Goal: Task Accomplishment & Management: Manage account settings

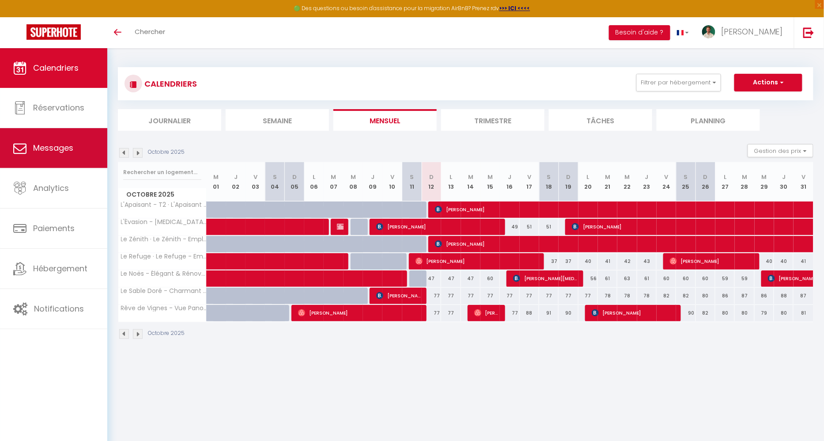
click at [64, 128] on link "Messages" at bounding box center [53, 148] width 107 height 40
select select "message"
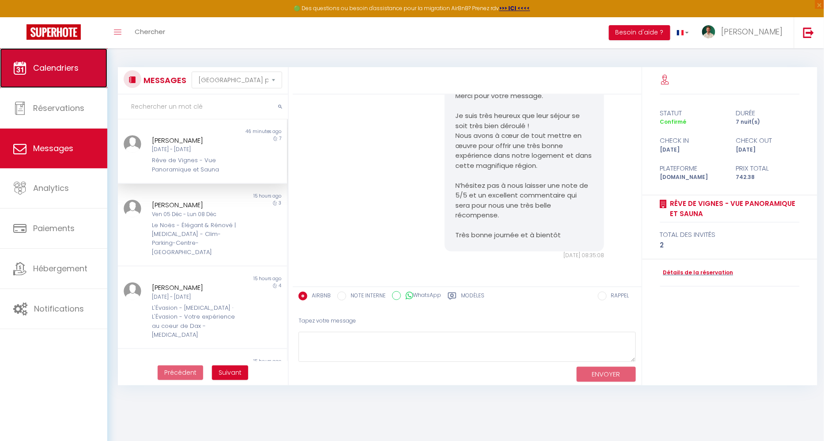
click at [72, 59] on link "Calendriers" at bounding box center [53, 68] width 107 height 40
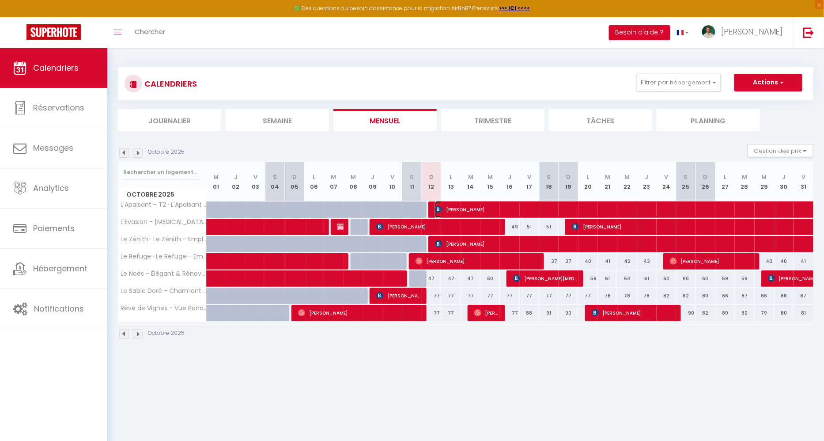
click at [454, 211] on span "[PERSON_NAME]" at bounding box center [638, 209] width 406 height 17
select select "OK"
select select "0"
select select "1"
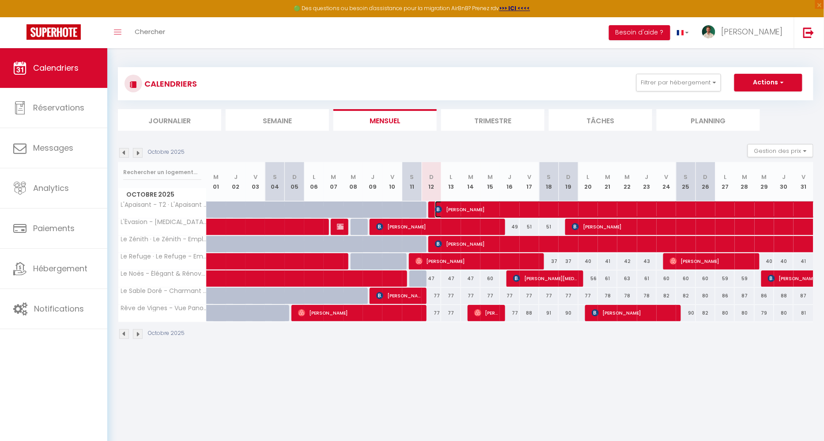
select select "1"
select select
select select "35956"
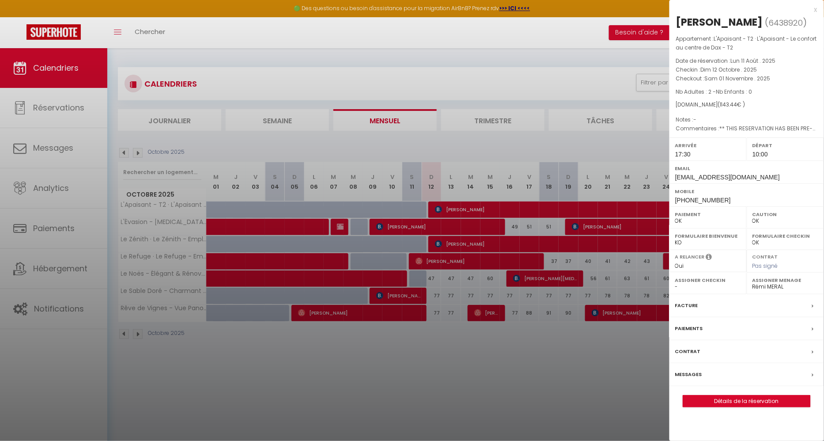
click at [692, 370] on label "Messages" at bounding box center [688, 374] width 27 height 9
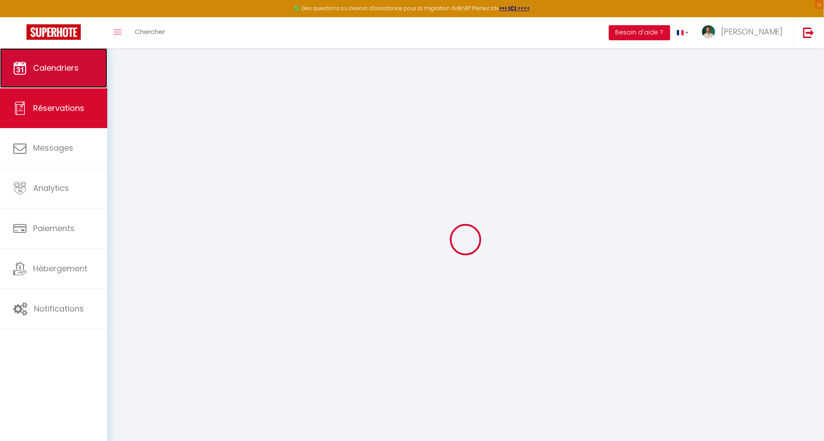
click at [76, 68] on span "Calendriers" at bounding box center [55, 67] width 45 height 11
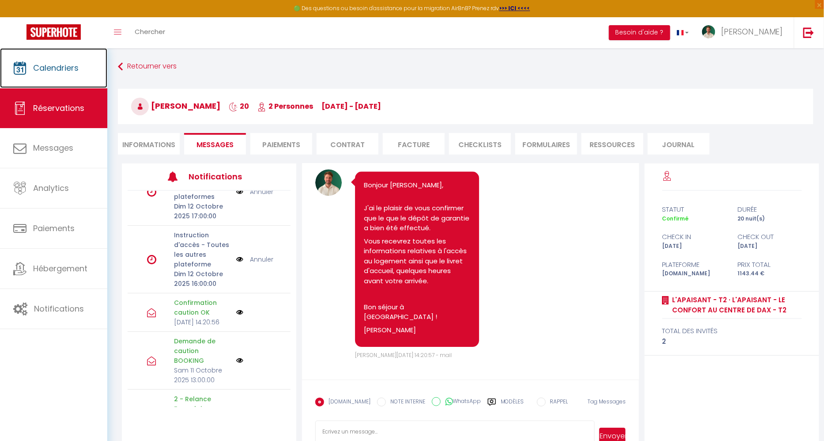
scroll to position [232, 0]
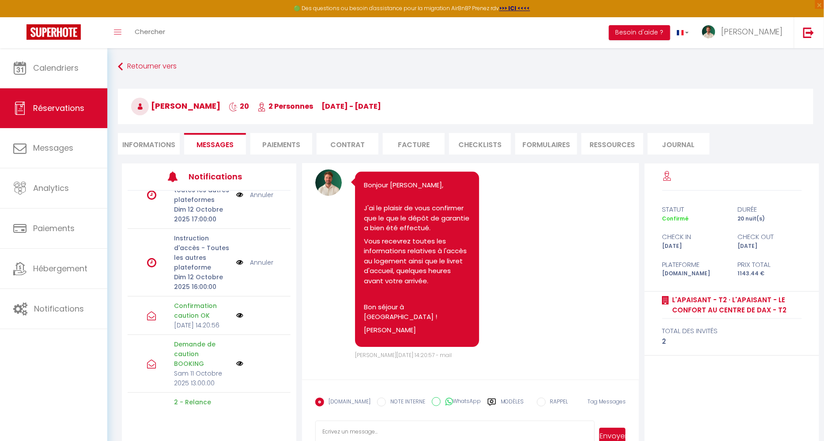
click at [160, 143] on li "Informations" at bounding box center [149, 144] width 62 height 22
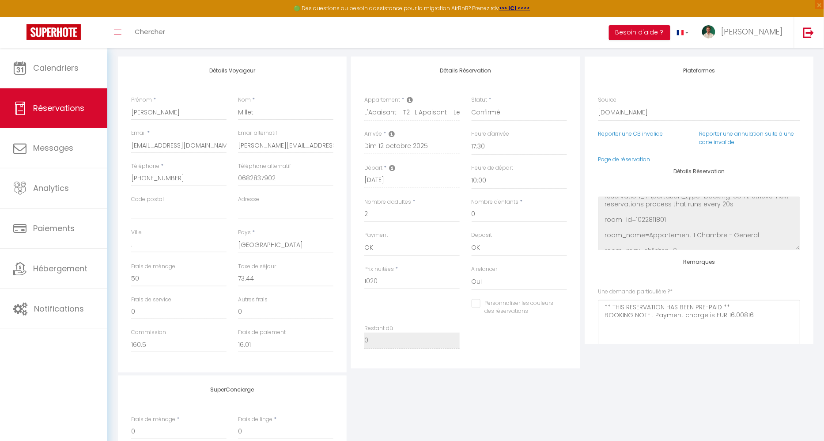
scroll to position [106, 0]
checkbox input "false"
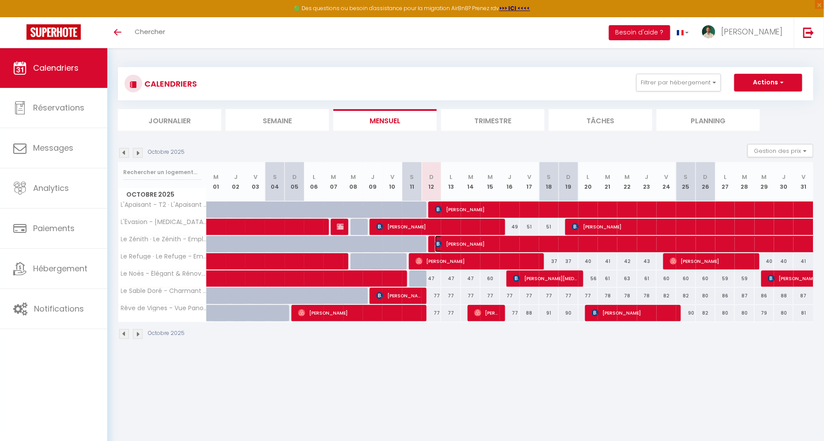
click at [437, 244] on img at bounding box center [438, 243] width 7 height 7
select select "OK"
select select "0"
select select "1"
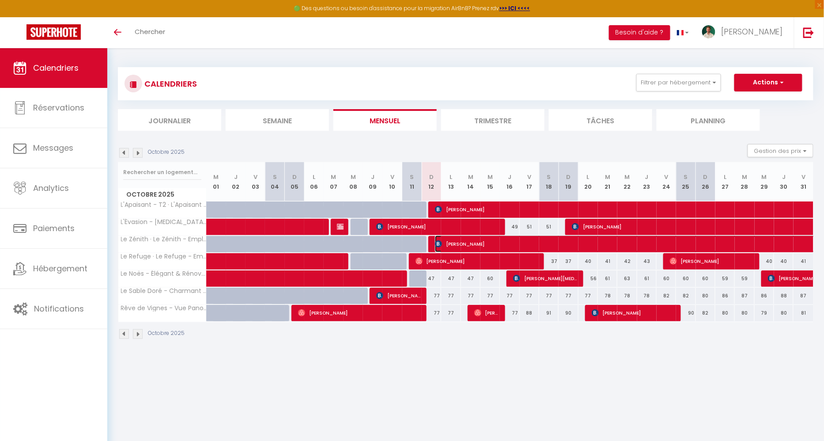
select select "1"
select select
select select "35956"
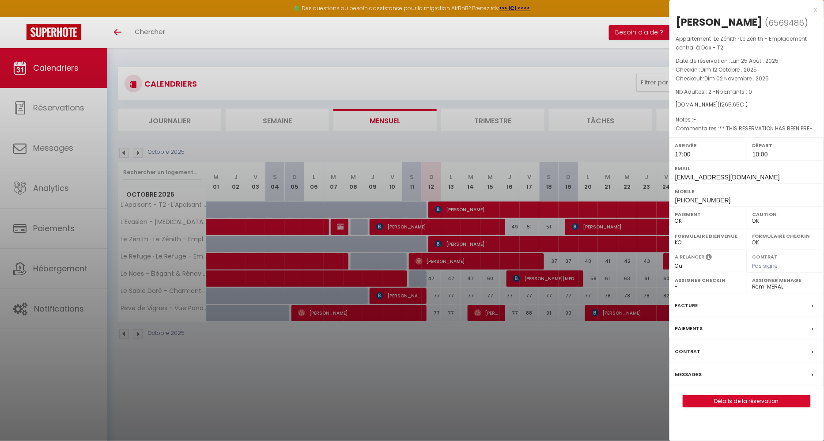
click at [695, 370] on label "Messages" at bounding box center [688, 374] width 27 height 9
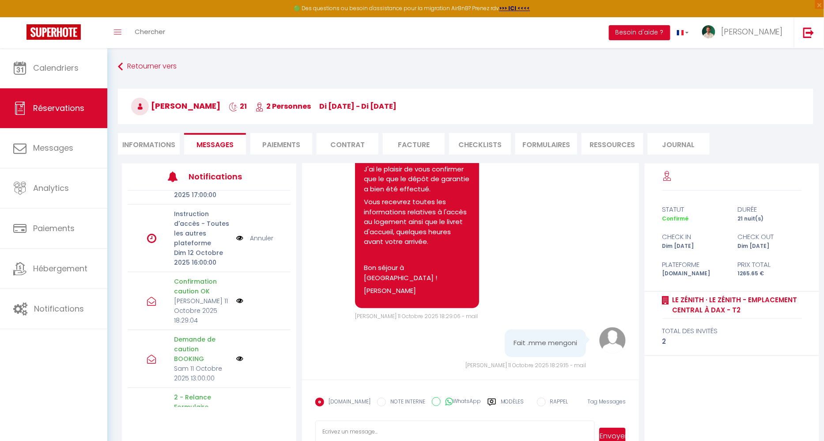
scroll to position [296, 0]
click at [152, 143] on li "Informations" at bounding box center [149, 144] width 62 height 22
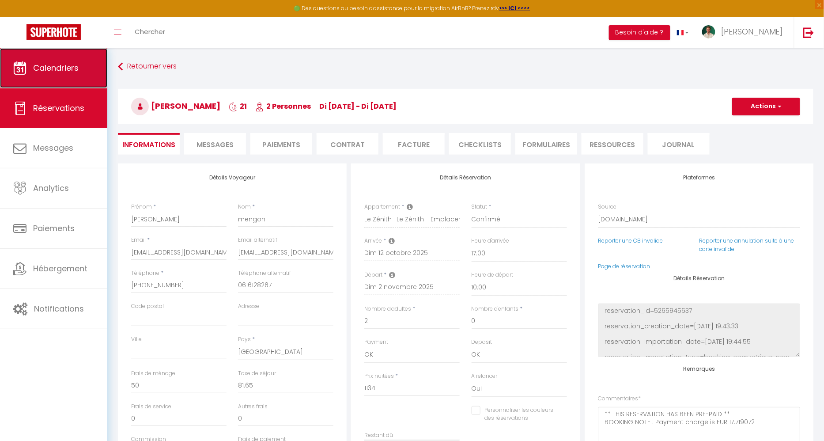
click at [64, 79] on link "Calendriers" at bounding box center [53, 68] width 107 height 40
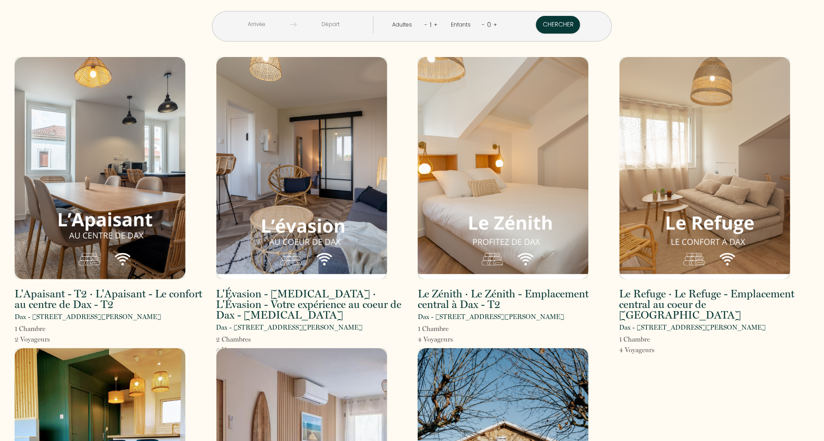
click at [201, 7] on div "< Oct 2025 > Dim Lun Mar Mer Jeu Ven Sam 1 2 3 4 5 6 7 8 9 10 11 12 13 14 15 16…" at bounding box center [412, 20] width 806 height 41
